Goal: Task Accomplishment & Management: Use online tool/utility

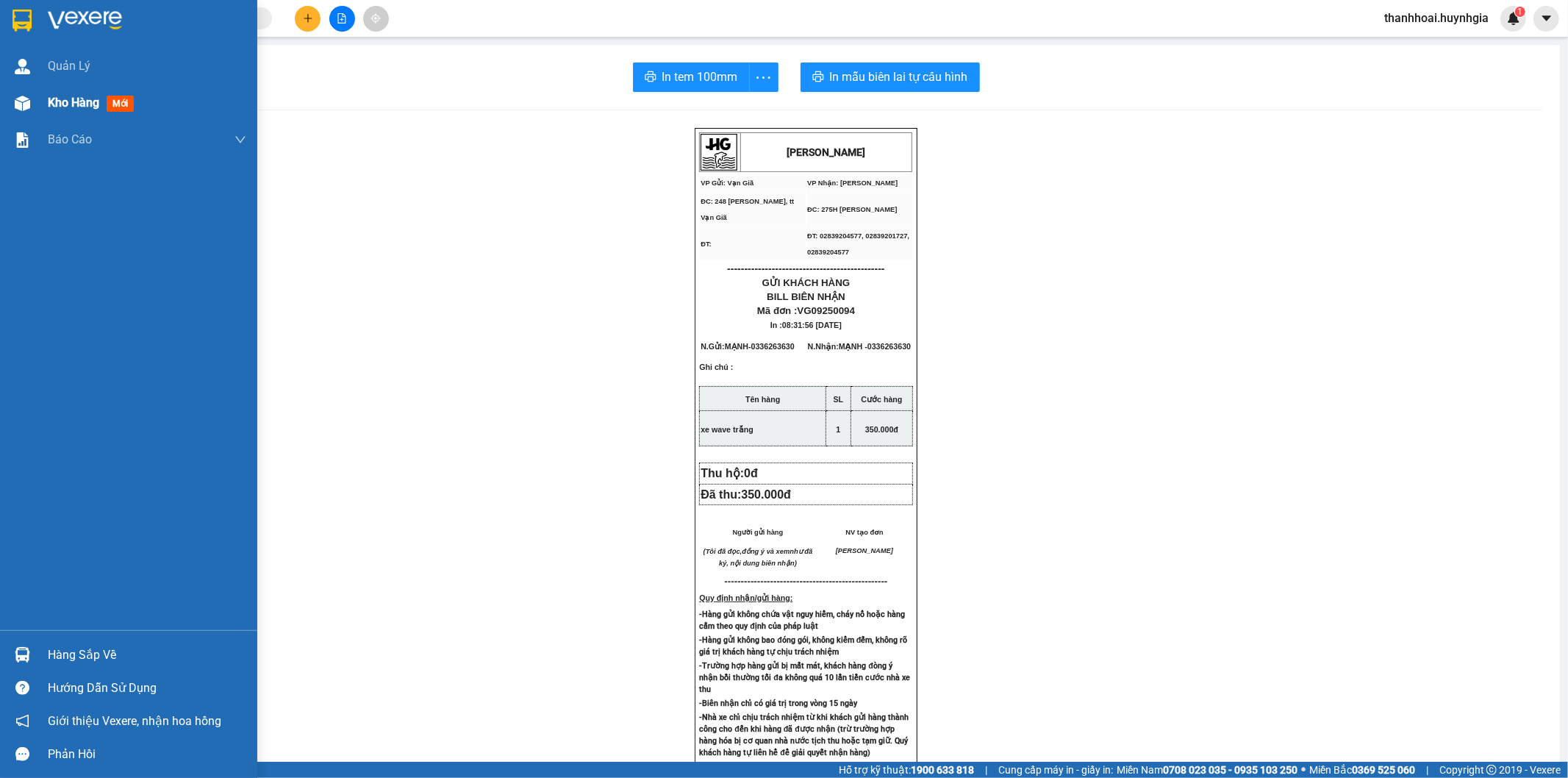
click at [27, 96] on img at bounding box center [22, 103] width 16 height 16
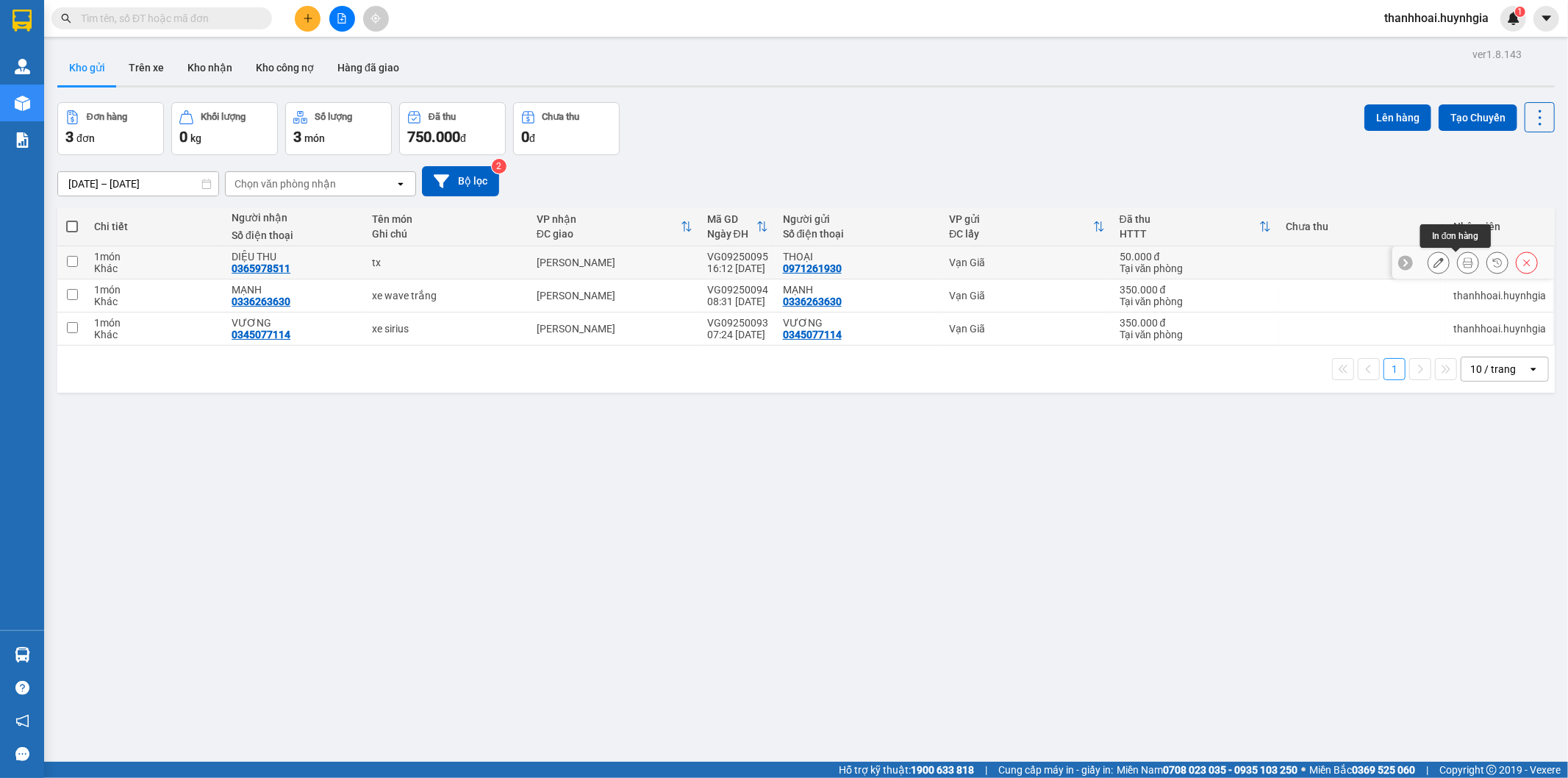
click at [1463, 265] on icon at bounding box center [1467, 262] width 10 height 10
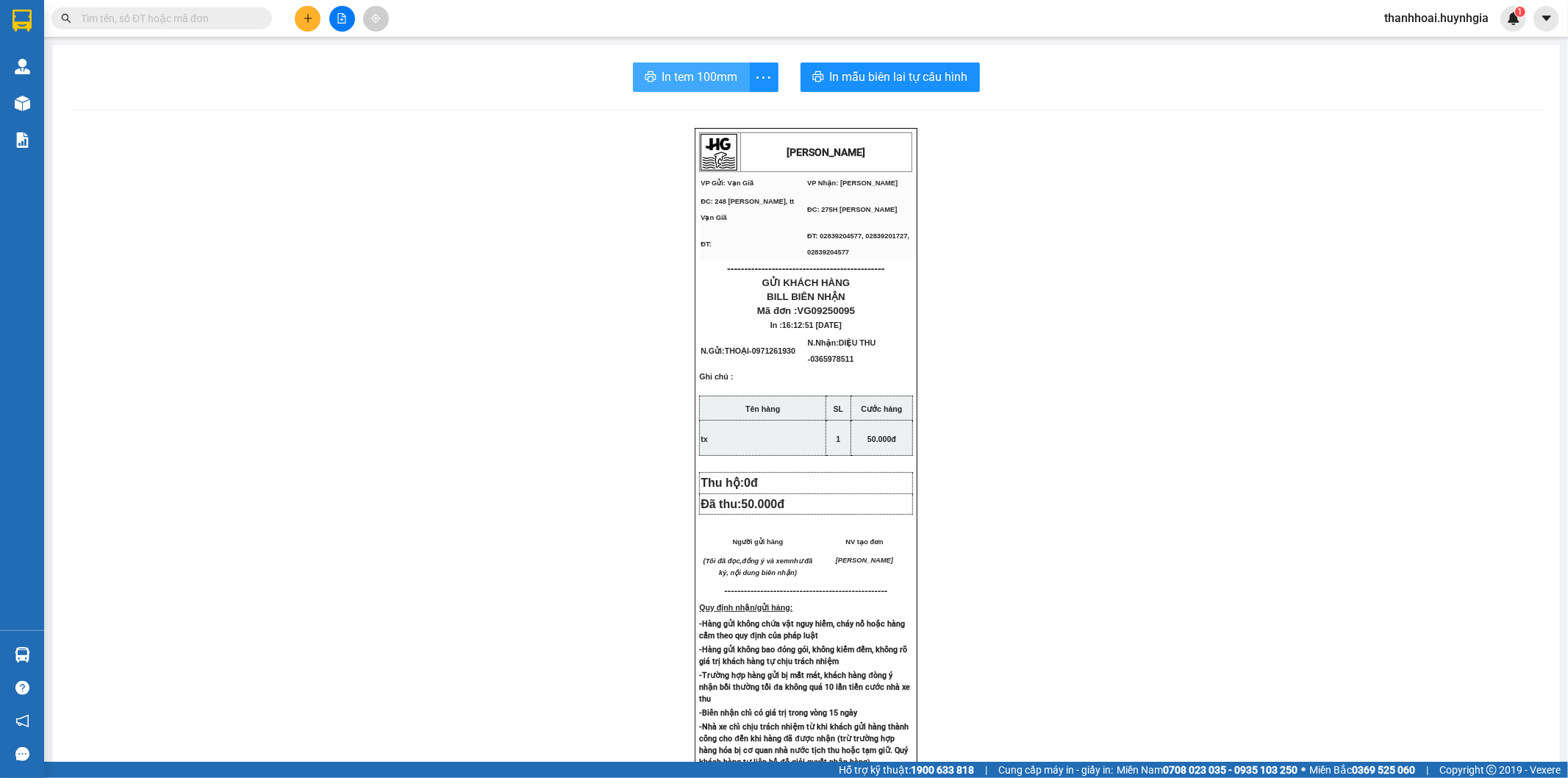
click at [679, 66] on button "In tem 100mm" at bounding box center [691, 78] width 117 height 30
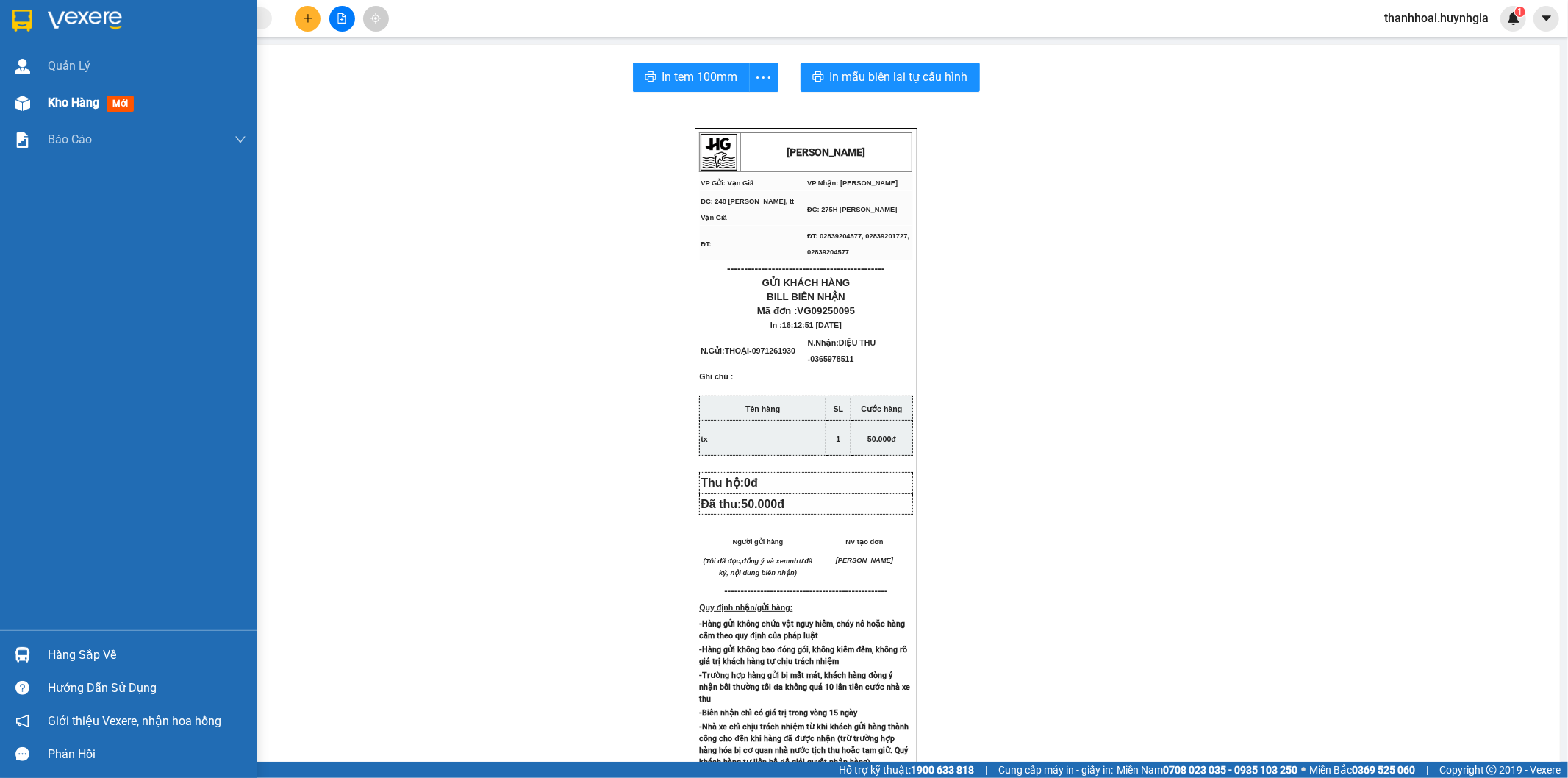
click at [38, 89] on div "Kho hàng mới" at bounding box center [128, 103] width 257 height 37
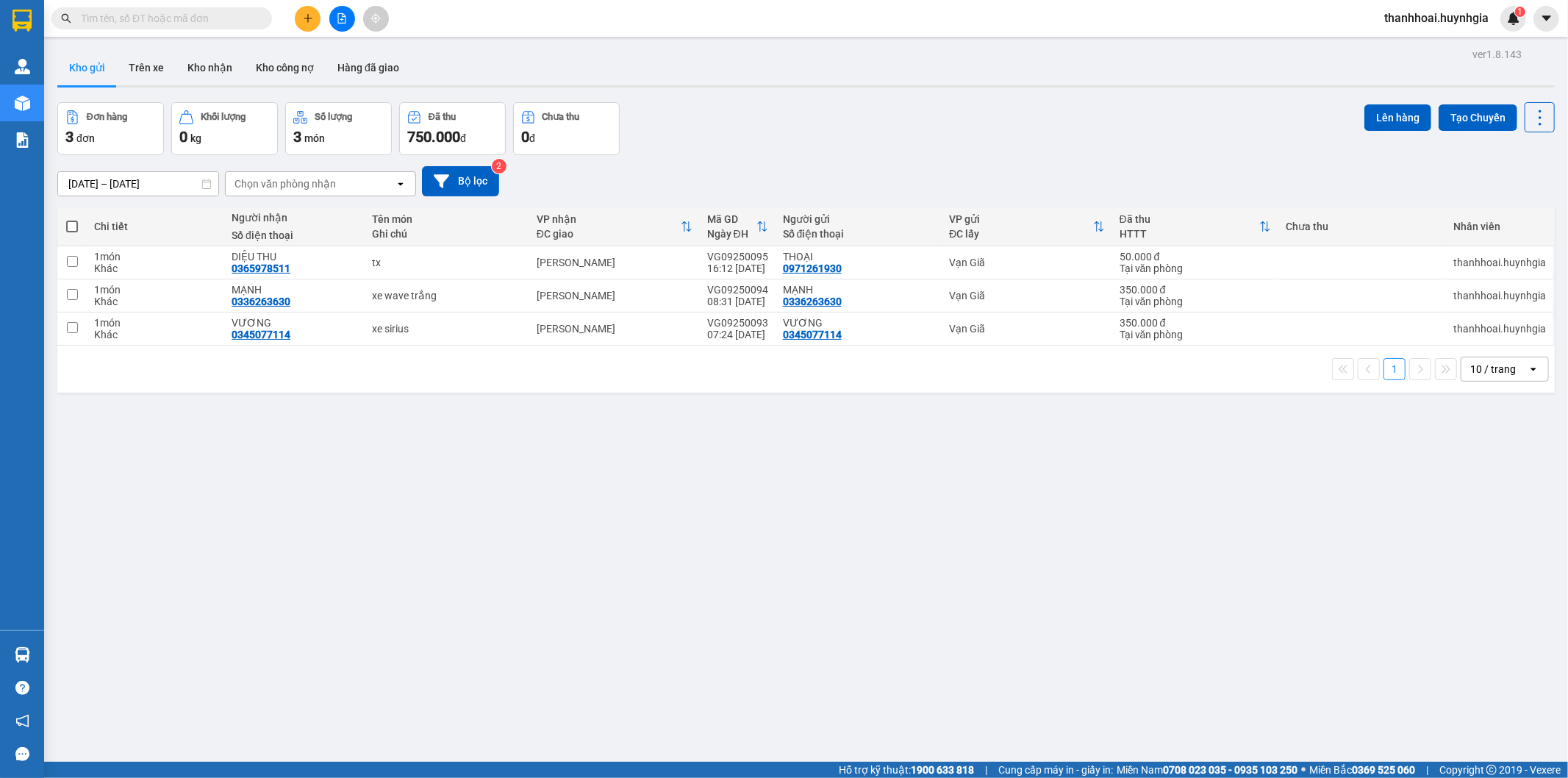
click at [555, 621] on div "ver 1.8.143 Kho gửi Trên xe Kho nhận Kho công nợ Hàng đã giao Đơn hàng 3 đơn Kh…" at bounding box center [806, 433] width 1509 height 778
click at [1463, 262] on icon at bounding box center [1467, 262] width 10 height 10
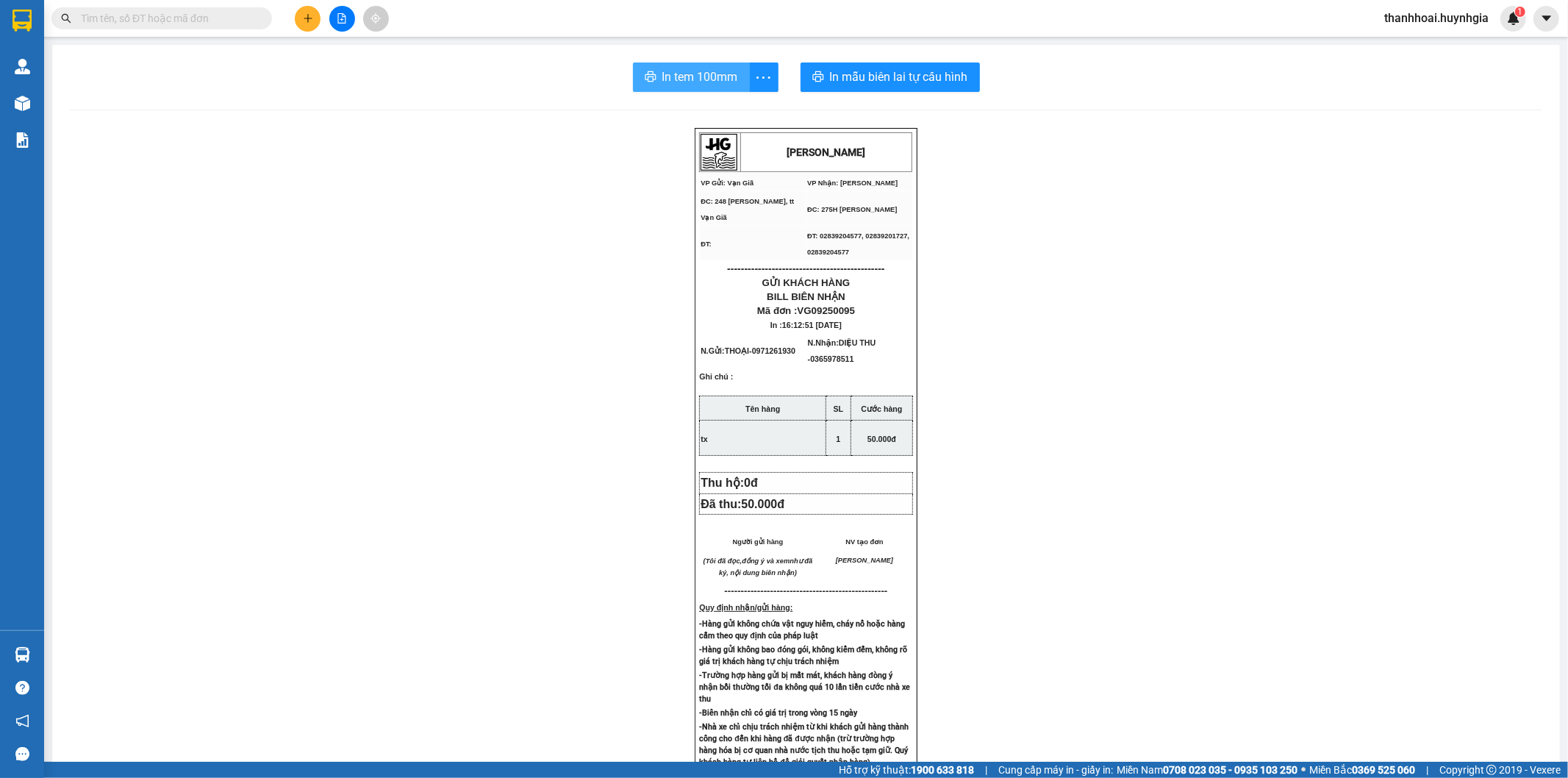
click at [647, 70] on button "In tem 100mm" at bounding box center [691, 78] width 117 height 30
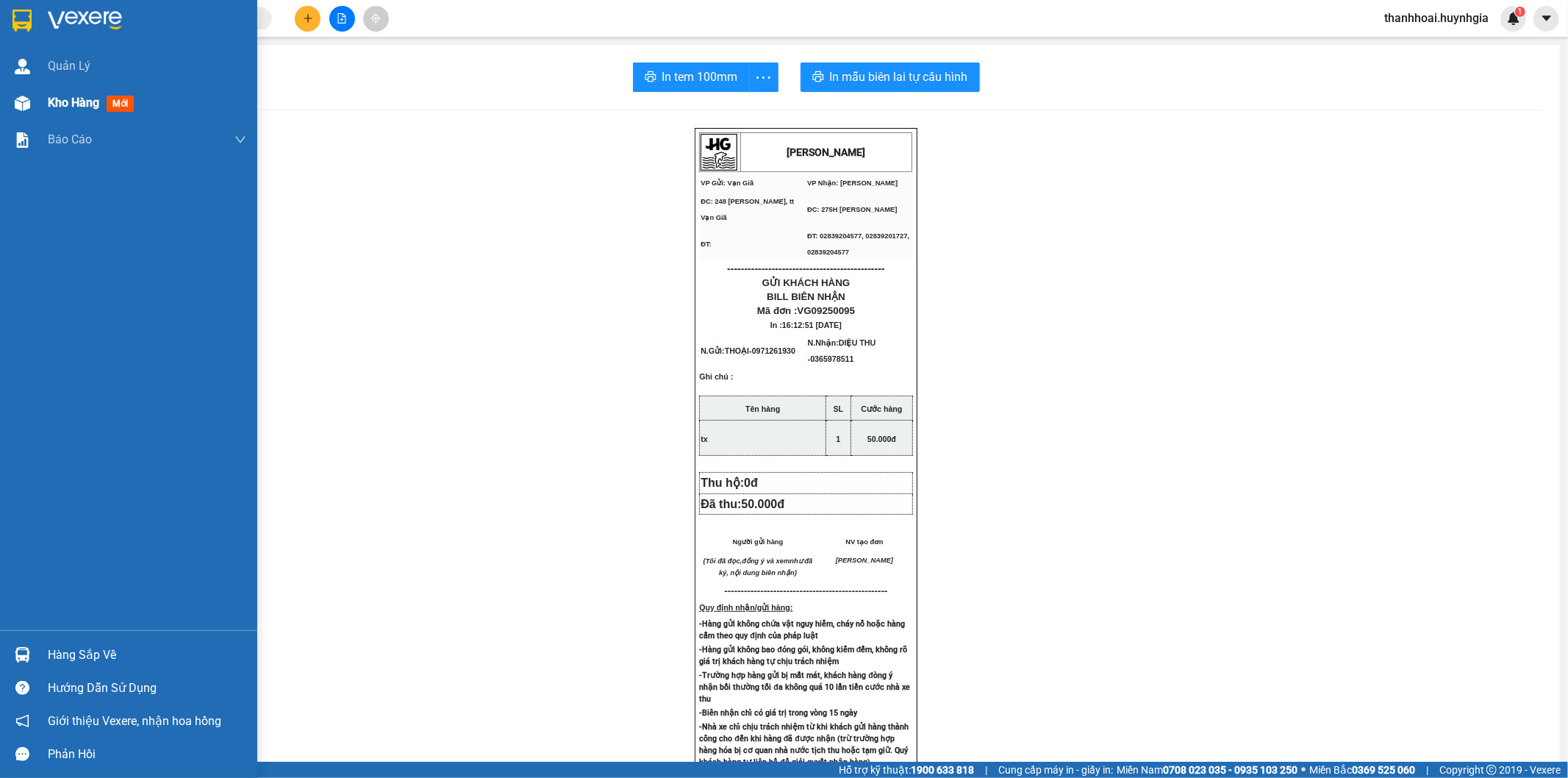
click at [68, 112] on div "Kho hàng mới" at bounding box center [94, 102] width 92 height 18
